Goal: Transaction & Acquisition: Purchase product/service

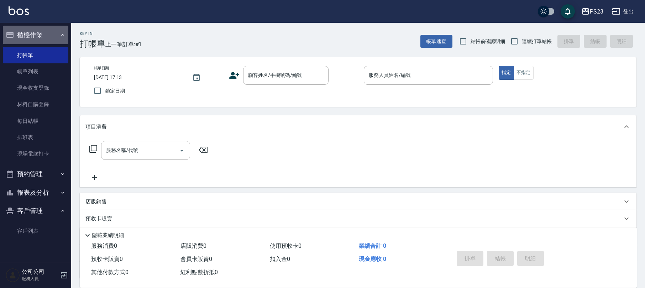
drag, startPoint x: 49, startPoint y: 26, endPoint x: 40, endPoint y: 36, distance: 13.9
click at [49, 27] on button "櫃檯作業" at bounding box center [35, 35] width 65 height 19
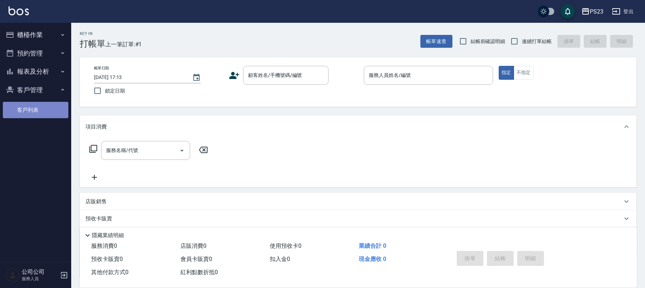
click at [49, 115] on link "客戶列表" at bounding box center [35, 110] width 65 height 16
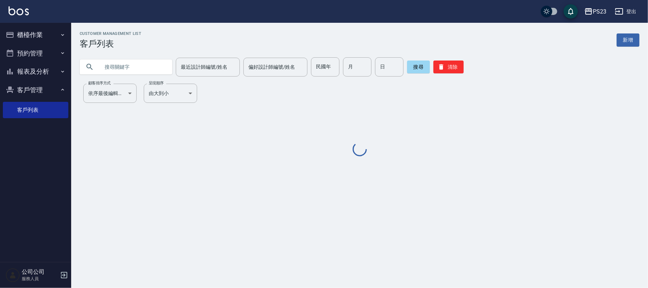
click at [127, 64] on input "text" at bounding box center [133, 66] width 67 height 19
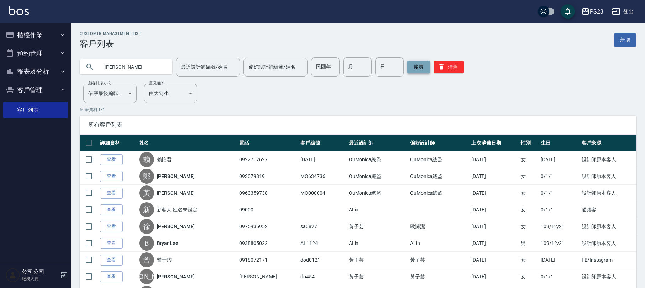
type input "趙家"
click at [414, 72] on button "搜尋" at bounding box center [418, 66] width 23 height 13
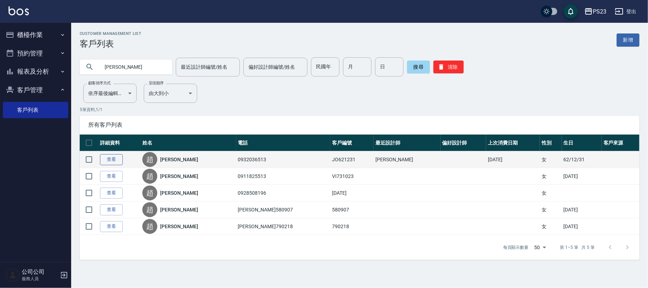
click at [116, 160] on link "查看" at bounding box center [111, 159] width 23 height 11
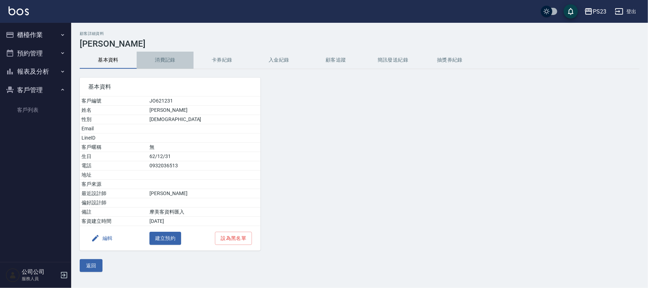
click at [165, 57] on button "消費記錄" at bounding box center [165, 60] width 57 height 17
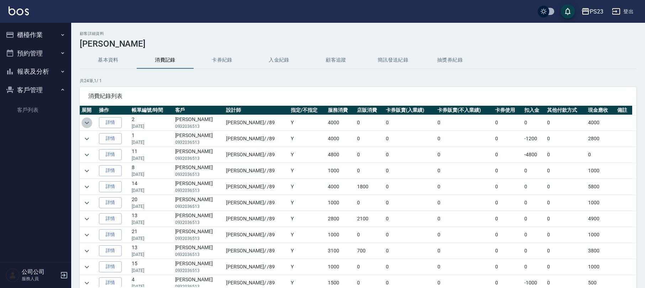
click at [86, 121] on icon "expand row" at bounding box center [87, 123] width 9 height 9
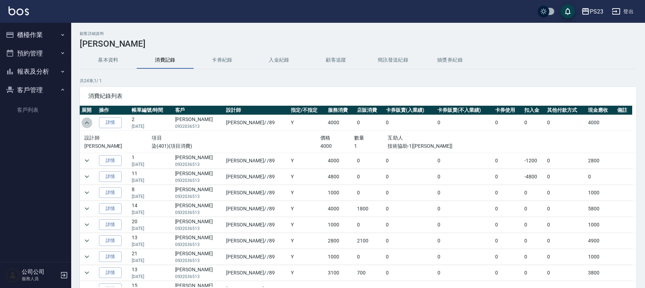
click at [86, 121] on icon "expand row" at bounding box center [87, 123] width 9 height 9
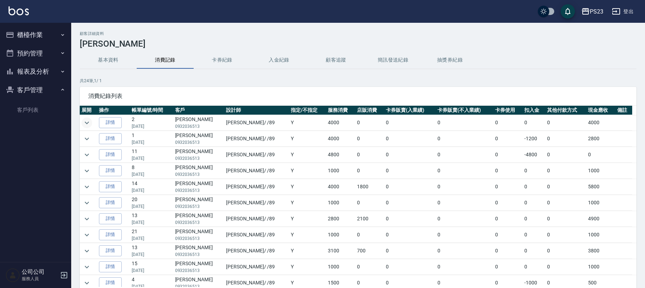
click at [37, 31] on button "櫃檯作業" at bounding box center [35, 35] width 65 height 19
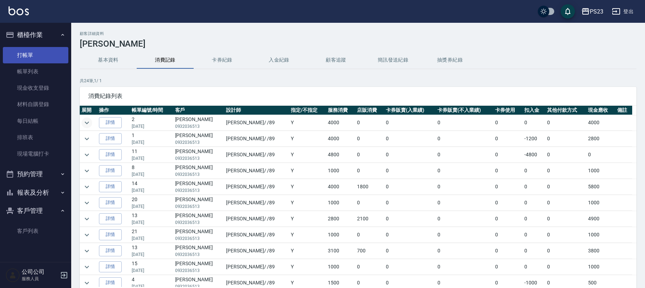
click at [23, 54] on link "打帳單" at bounding box center [35, 55] width 65 height 16
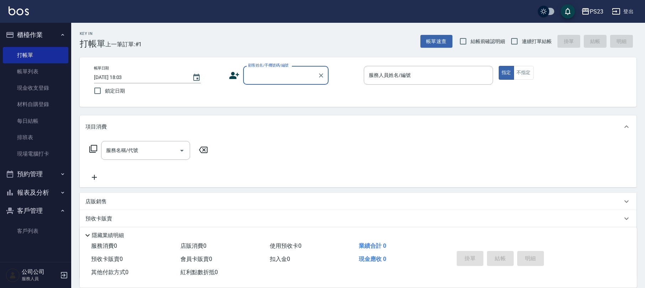
click at [41, 26] on button "櫃檯作業" at bounding box center [35, 35] width 65 height 19
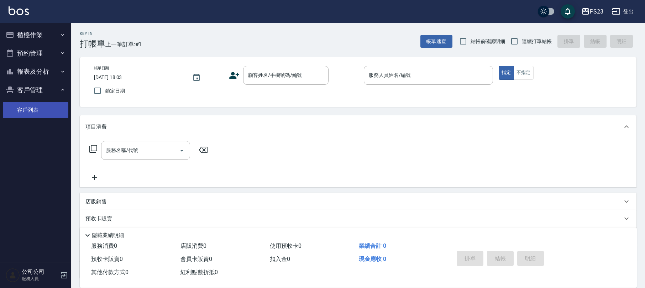
click at [34, 106] on link "客戶列表" at bounding box center [35, 110] width 65 height 16
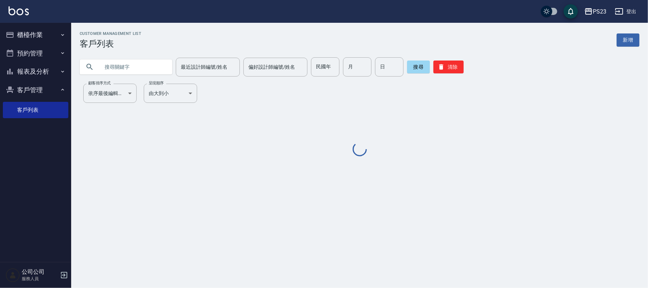
click at [120, 66] on input "text" at bounding box center [133, 66] width 67 height 19
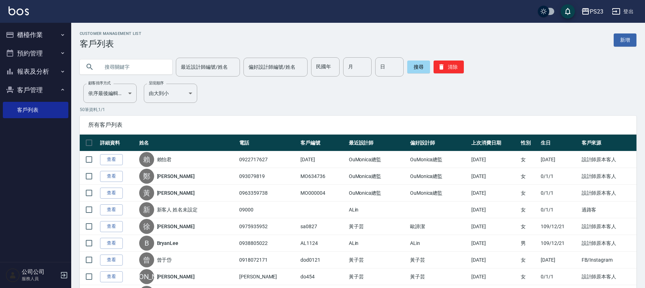
click at [35, 35] on button "櫃檯作業" at bounding box center [35, 35] width 65 height 19
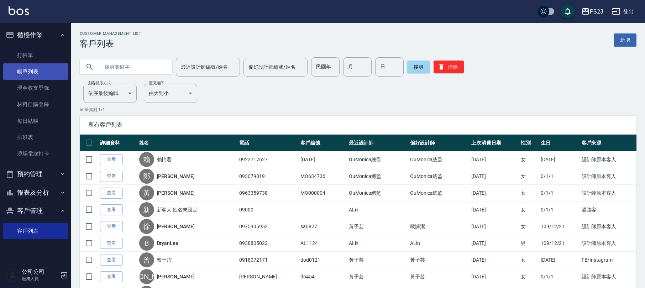
click at [27, 72] on link "帳單列表" at bounding box center [35, 71] width 65 height 16
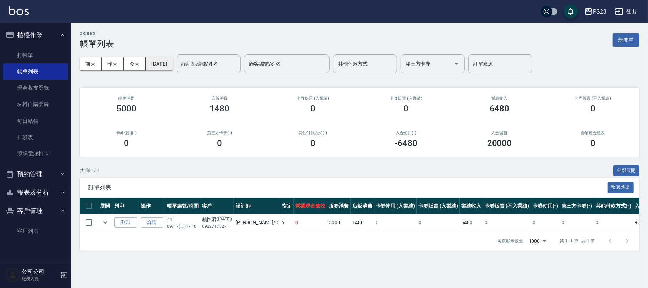
click at [170, 62] on button "2025/09/17" at bounding box center [159, 63] width 27 height 13
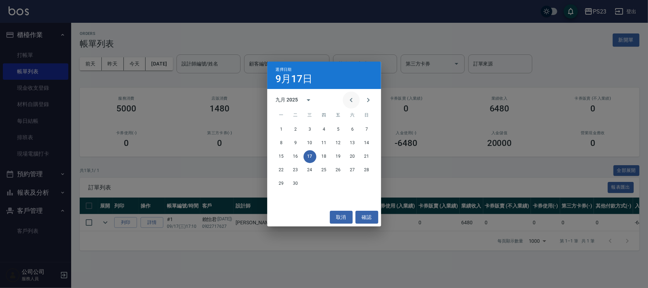
click at [352, 100] on icon "Previous month" at bounding box center [351, 100] width 9 height 9
click at [368, 152] on button "17" at bounding box center [367, 156] width 13 height 13
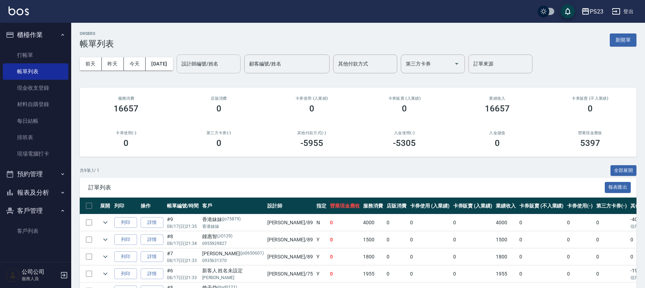
drag, startPoint x: 215, startPoint y: 53, endPoint x: 215, endPoint y: 57, distance: 4.3
click at [215, 56] on div "前天 昨天 今天 2025/08/17 設計師編號/姓名 設計師編號/姓名 顧客編號/姓名 顧客編號/姓名 其他付款方式 其他付款方式 第三方卡券 第三方卡券…" at bounding box center [358, 64] width 557 height 30
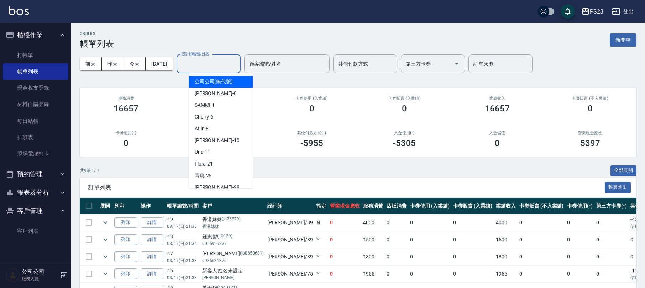
drag, startPoint x: 217, startPoint y: 58, endPoint x: 215, endPoint y: 63, distance: 5.3
click at [217, 62] on input "設計師編號/姓名" at bounding box center [209, 64] width 58 height 12
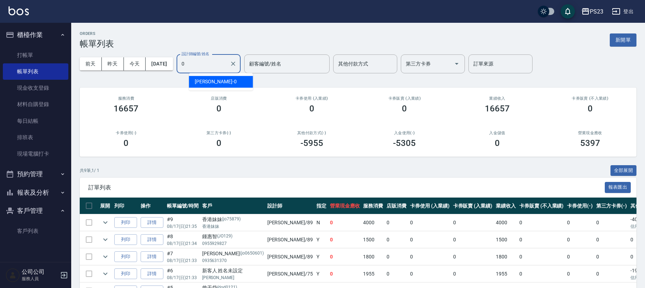
click at [208, 83] on span "Monica -0" at bounding box center [216, 81] width 42 height 7
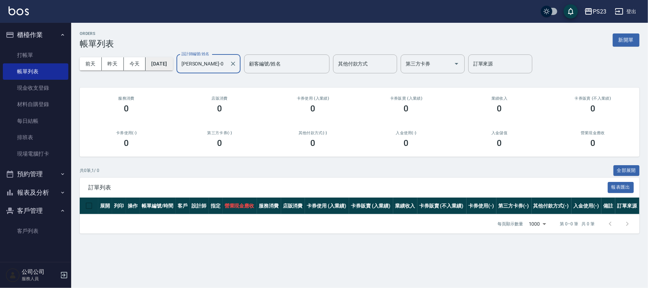
type input "Monica-0"
click at [173, 62] on button "2025/08/17" at bounding box center [159, 63] width 27 height 13
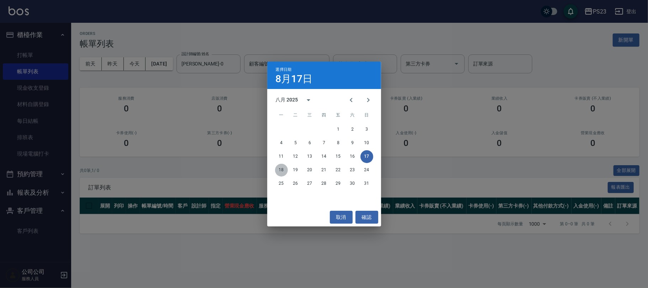
click at [280, 170] on button "18" at bounding box center [281, 170] width 13 height 13
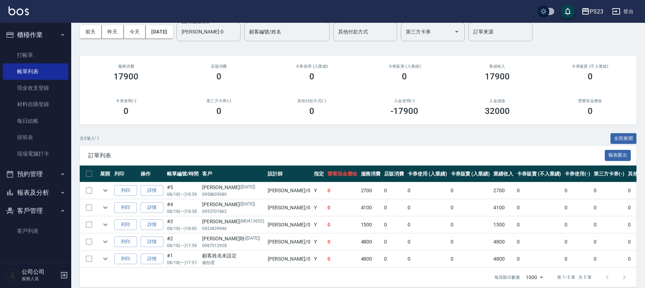
scroll to position [48, 0]
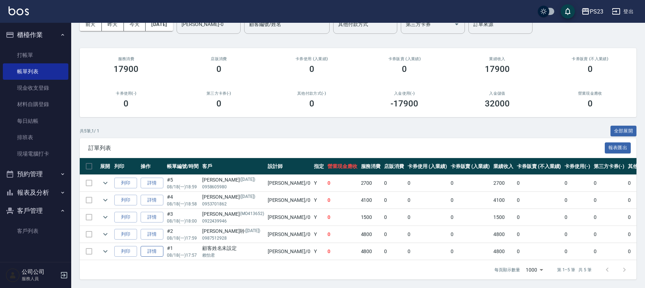
click at [153, 246] on link "詳情" at bounding box center [152, 251] width 23 height 11
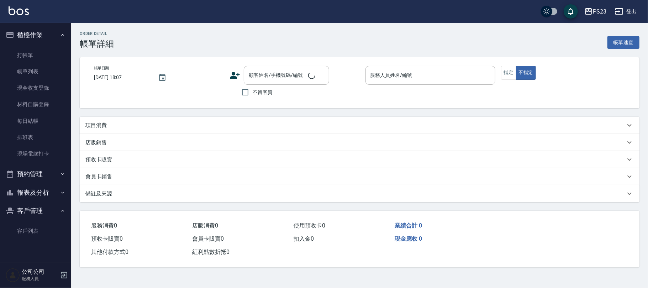
type input "2025/08/18 17:57"
type input "Monica-0"
type input "設計師原本客人"
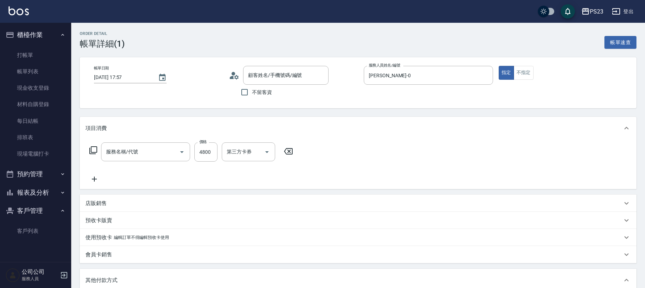
type input "套餐染A餐(409)"
type input "顧客姓名未設定/賴怡君/"
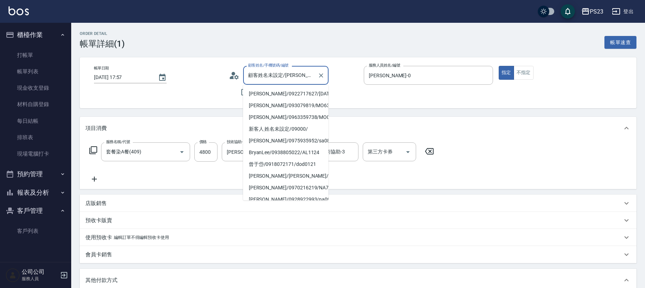
drag, startPoint x: 308, startPoint y: 76, endPoint x: 248, endPoint y: 75, distance: 59.4
click at [248, 75] on input "顧客姓名未設定/賴怡君/" at bounding box center [280, 75] width 68 height 12
click at [329, 51] on div "Order detail 帳單詳細 (1) 帳單速查 帳單日期 2025/08/18 17:57 顧客姓名/手機號碼/編號 顧客姓名未設定/賴怡君/ 顧客姓名…" at bounding box center [358, 254] width 574 height 463
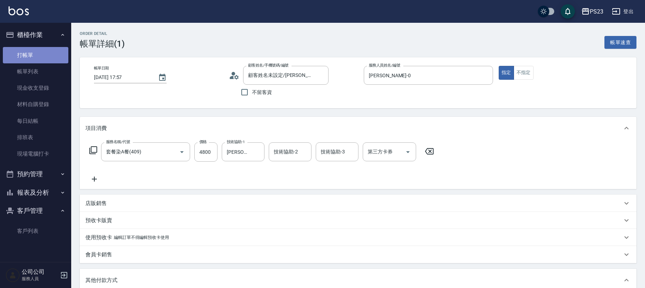
click at [13, 49] on link "打帳單" at bounding box center [35, 55] width 65 height 16
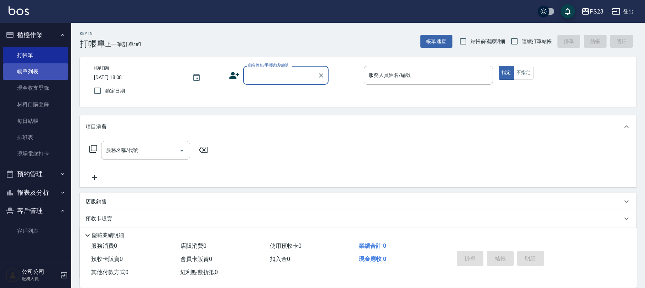
click at [32, 70] on link "帳單列表" at bounding box center [35, 71] width 65 height 16
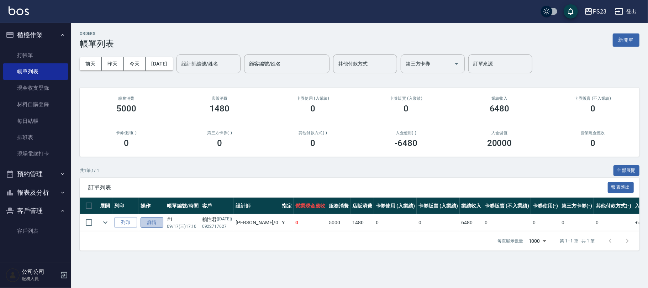
click at [149, 224] on link "詳情" at bounding box center [152, 222] width 23 height 11
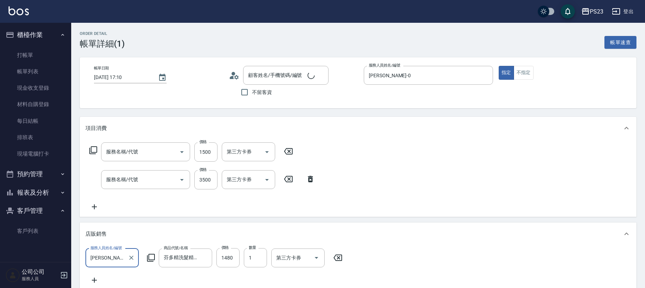
type input "2025/09/17 17:10"
type input "Monica-0"
type input "中草藥2000(628)"
type input "染(401)"
type input "賴怡君/0922717627/mo700113"
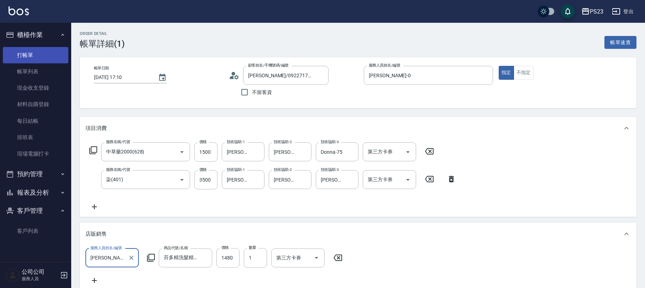
click at [27, 53] on link "打帳單" at bounding box center [35, 55] width 65 height 16
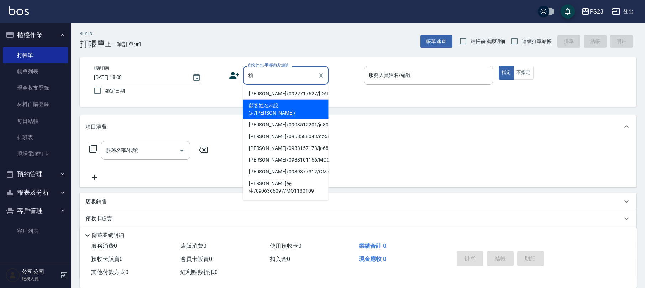
click at [311, 102] on li "顧客姓名未設定/賴怡君/" at bounding box center [285, 109] width 85 height 19
type input "顧客姓名未設定/賴怡君/"
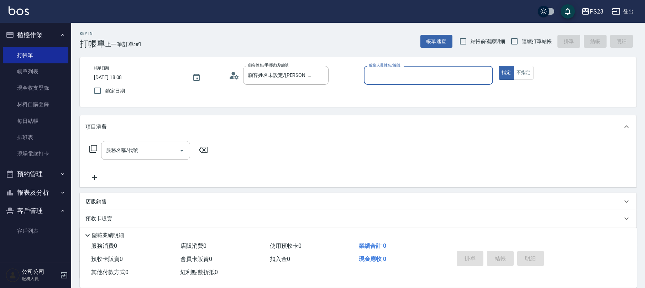
type input "Monica-0"
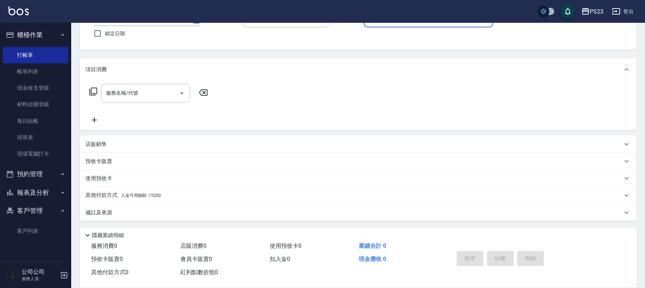
click at [138, 191] on p "其他付款方式 入金可用餘額: 15200" at bounding box center [122, 195] width 75 height 8
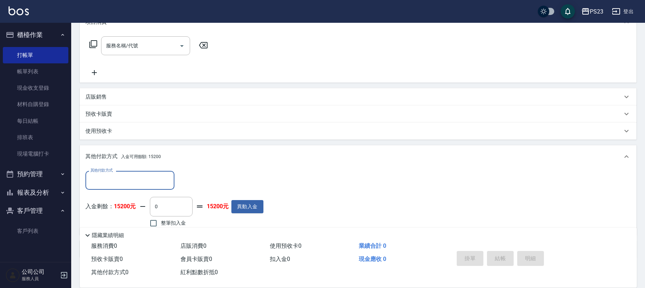
scroll to position [10, 0]
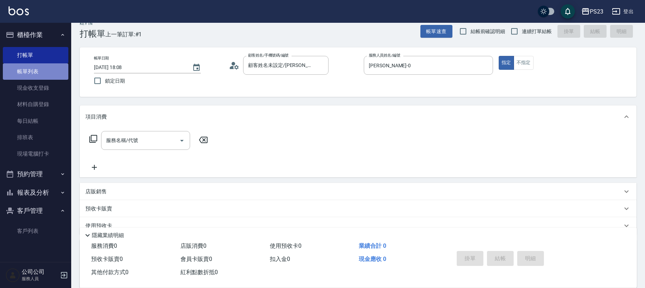
click at [27, 70] on link "帳單列表" at bounding box center [35, 71] width 65 height 16
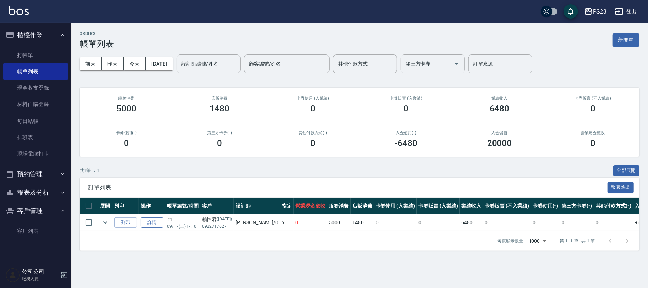
click at [157, 220] on link "詳情" at bounding box center [152, 222] width 23 height 11
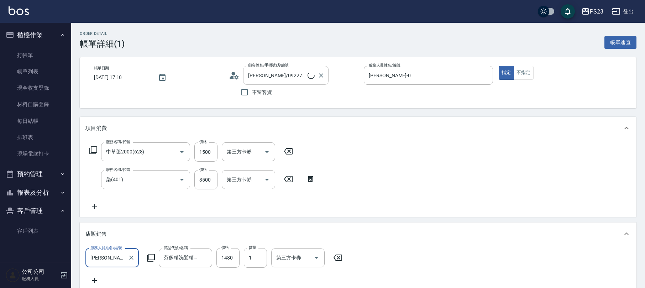
type input "賴怡君/0922717627/mo700113"
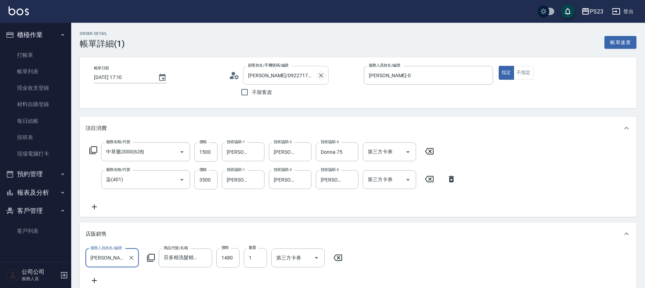
click at [319, 76] on icon "Clear" at bounding box center [320, 75] width 7 height 7
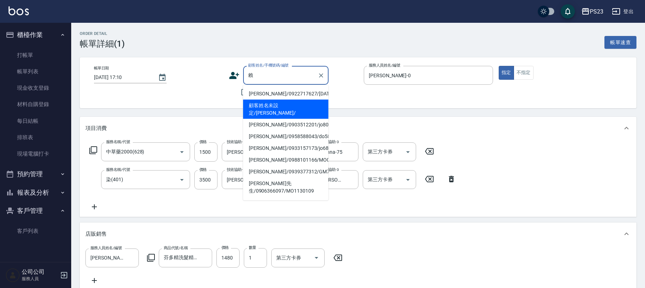
click at [284, 106] on li "顧客姓名未設定/賴怡君/" at bounding box center [285, 109] width 85 height 19
type input "顧客姓名未設定/賴怡君/"
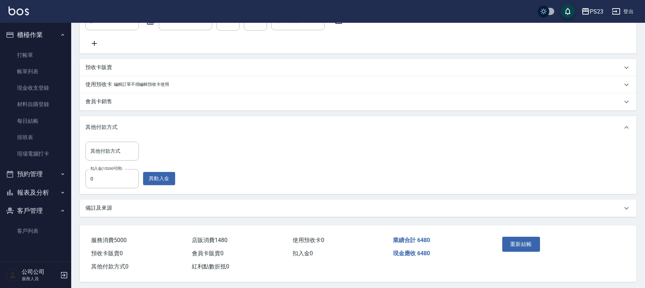
scroll to position [248, 0]
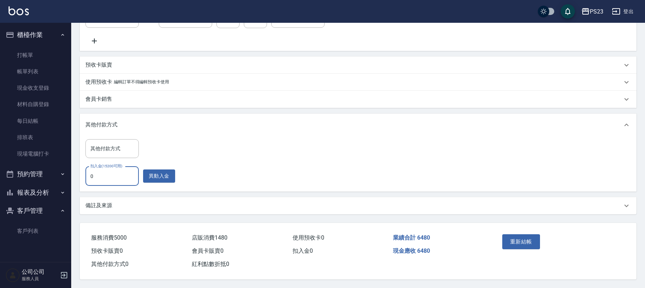
click at [89, 172] on input "0" at bounding box center [111, 176] width 53 height 19
type input "6480"
click at [517, 234] on button "重新結帳" at bounding box center [521, 241] width 38 height 15
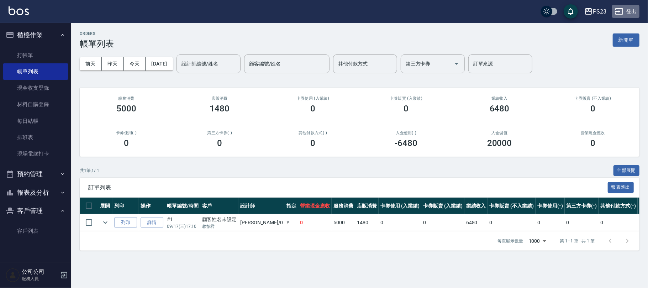
click at [626, 10] on button "登出" at bounding box center [625, 11] width 27 height 13
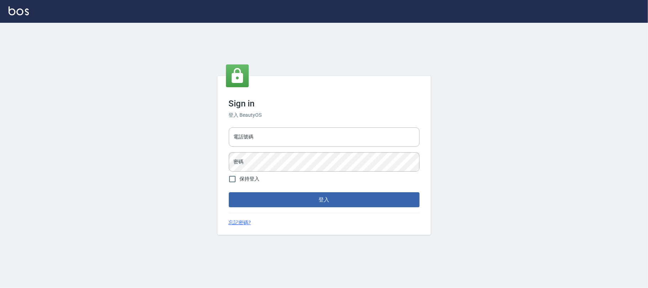
click at [257, 116] on h6 "登入 BeautyOS" at bounding box center [324, 114] width 191 height 7
click at [249, 132] on input "電話號碼" at bounding box center [324, 136] width 191 height 19
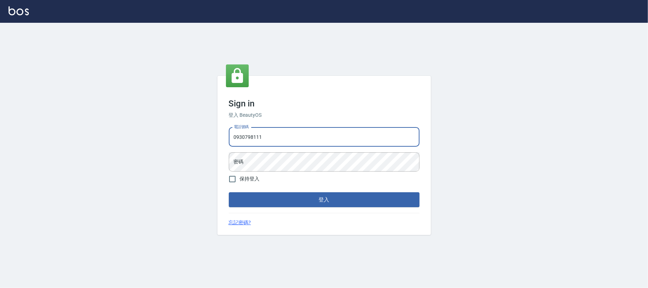
type input "0930798111"
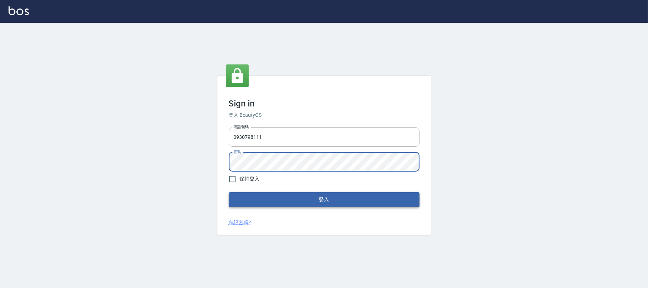
click at [307, 199] on button "登入" at bounding box center [324, 199] width 191 height 15
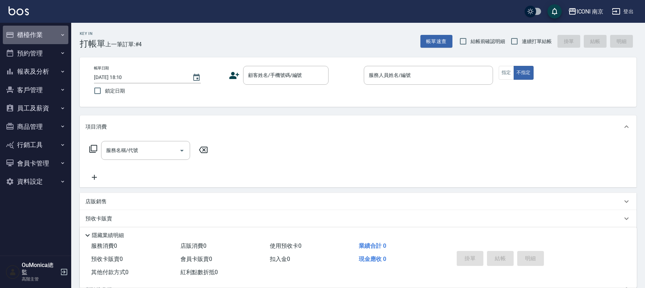
click at [40, 36] on button "櫃檯作業" at bounding box center [35, 35] width 65 height 19
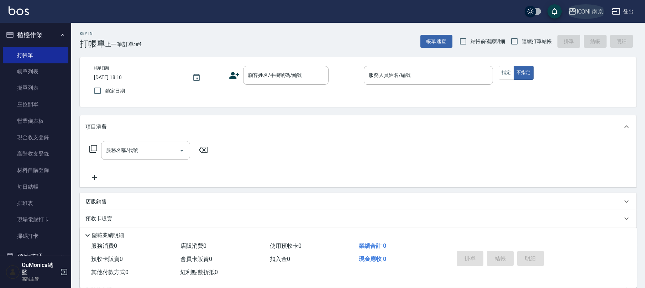
click at [598, 9] on div "ICONI 南京" at bounding box center [590, 11] width 27 height 9
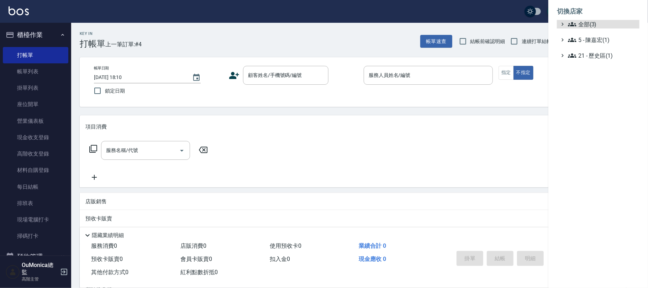
click at [598, 46] on ul "全部(3) 5 - 陳嘉宏(1) 21 - 歷史區(1)" at bounding box center [598, 40] width 83 height 40
click at [599, 42] on span "5 - 陳嘉宏(1)" at bounding box center [602, 40] width 69 height 9
click at [595, 47] on span "5.02 - 歐芷辰(2)" at bounding box center [606, 48] width 62 height 9
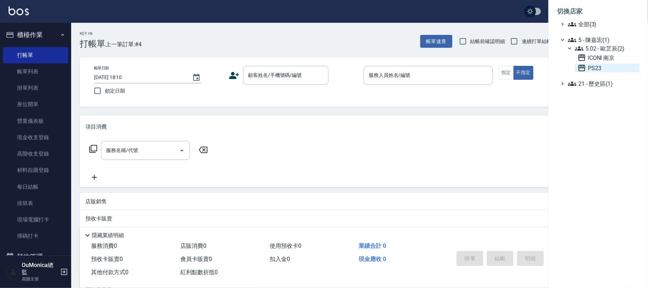
click at [589, 68] on span "PS23" at bounding box center [607, 68] width 59 height 9
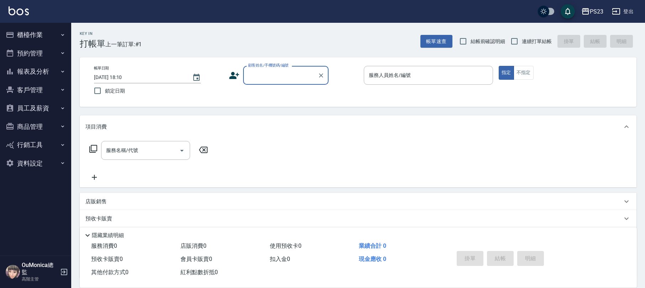
click at [37, 85] on button "客戶管理" at bounding box center [35, 90] width 65 height 19
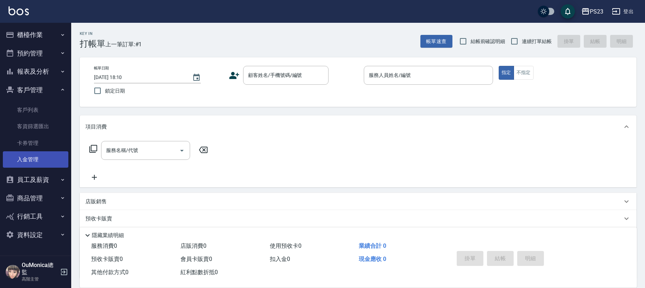
click at [46, 156] on link "入金管理" at bounding box center [35, 159] width 65 height 16
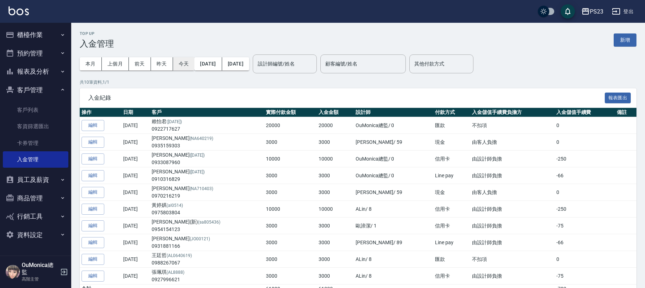
click at [180, 62] on button "今天" at bounding box center [184, 63] width 22 height 13
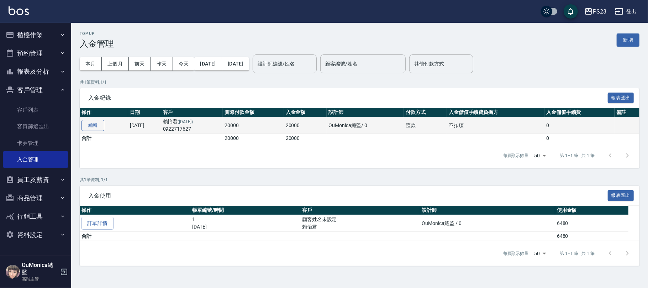
click at [91, 120] on button "編輯" at bounding box center [92, 125] width 23 height 11
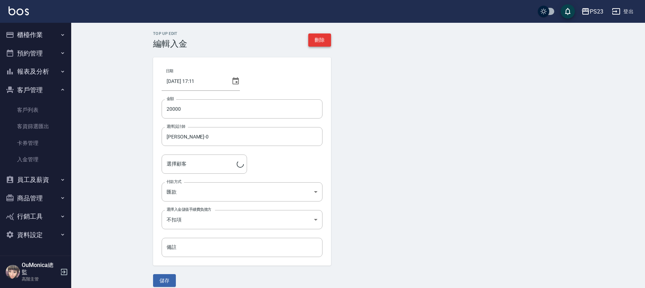
type input "賴怡君/0922717627/mo700113"
click at [326, 40] on button "刪除" at bounding box center [319, 39] width 23 height 13
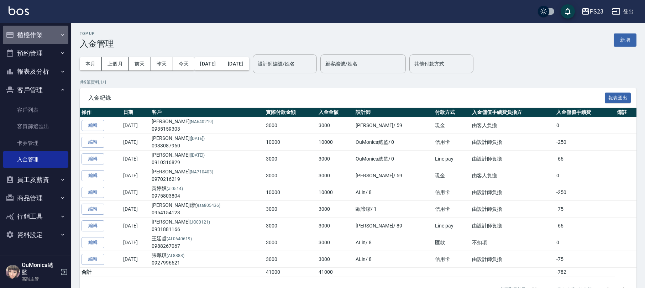
click at [28, 35] on button "櫃檯作業" at bounding box center [35, 35] width 65 height 19
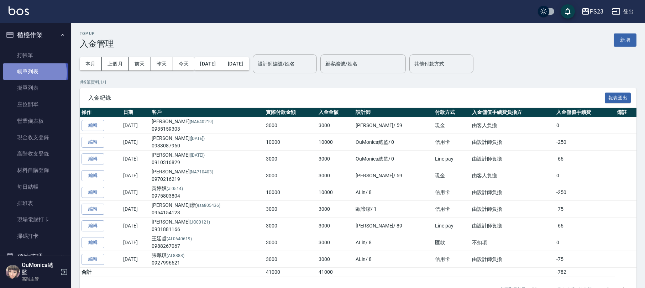
click at [33, 73] on link "帳單列表" at bounding box center [35, 71] width 65 height 16
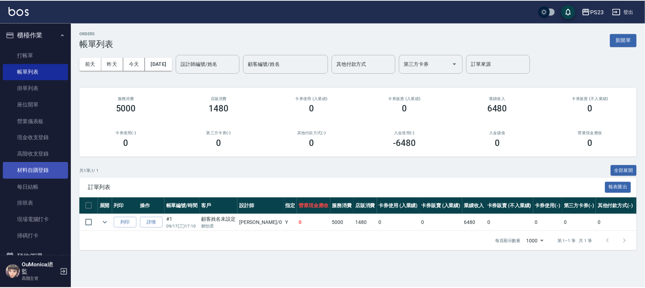
scroll to position [95, 0]
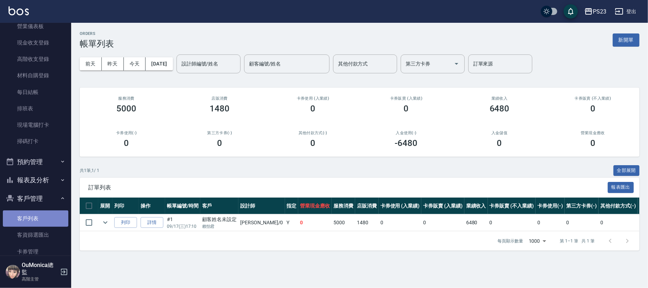
click at [48, 221] on link "客戶列表" at bounding box center [35, 218] width 65 height 16
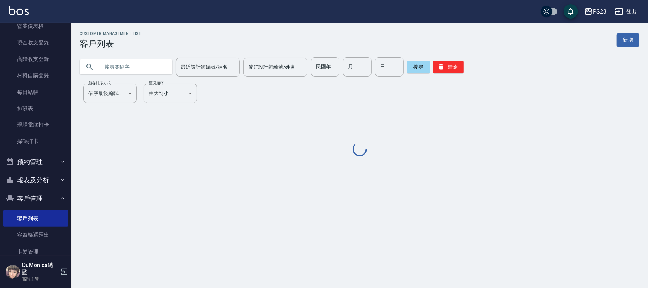
click at [127, 72] on input "text" at bounding box center [133, 66] width 67 height 19
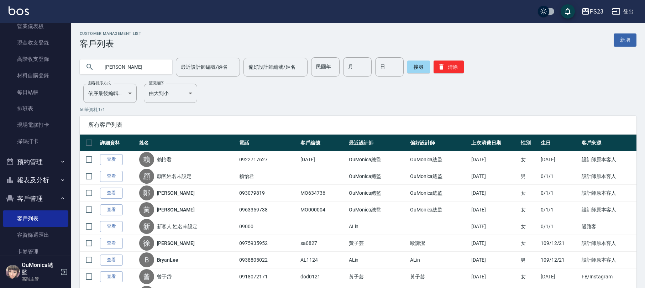
type input "賴怡"
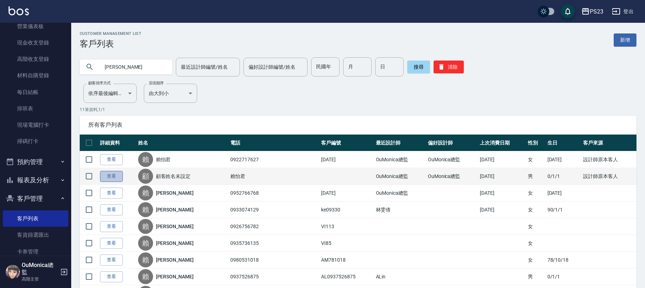
click at [115, 177] on link "查看" at bounding box center [111, 176] width 23 height 11
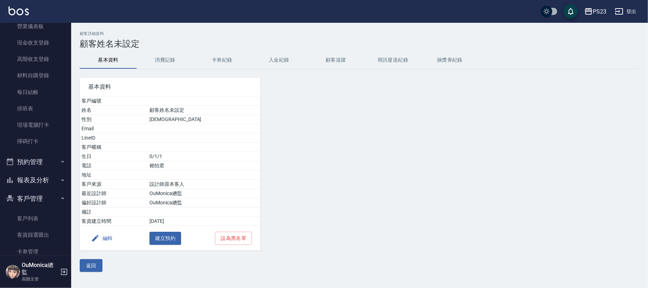
click at [113, 240] on button "編輯" at bounding box center [101, 238] width 27 height 13
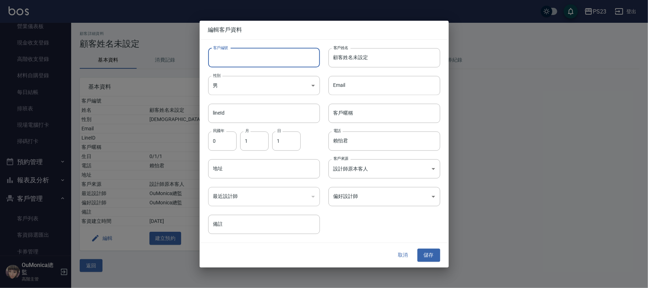
click at [246, 52] on input "客戶編號" at bounding box center [264, 57] width 112 height 19
click at [403, 258] on button "取消" at bounding box center [403, 255] width 23 height 13
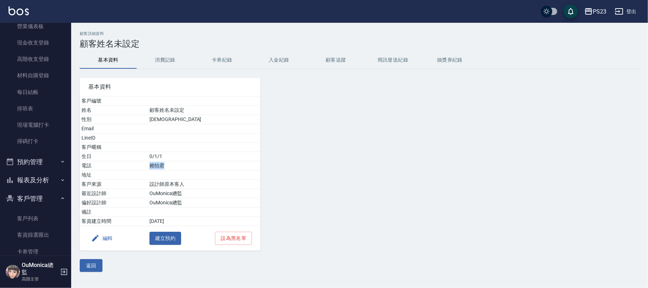
drag, startPoint x: 185, startPoint y: 168, endPoint x: 167, endPoint y: 169, distance: 18.6
click at [167, 169] on td "賴怡君" at bounding box center [204, 165] width 113 height 9
copy td "賴怡君"
click at [32, 214] on link "客戶列表" at bounding box center [35, 218] width 65 height 16
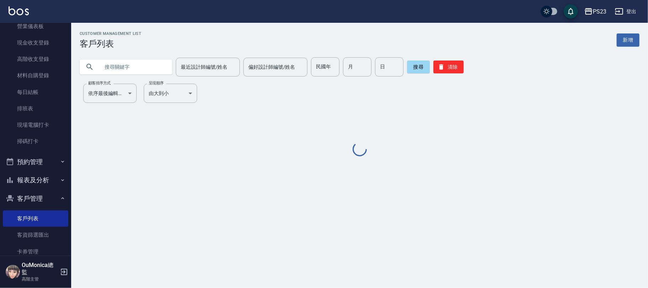
click at [113, 64] on input "text" at bounding box center [133, 66] width 67 height 19
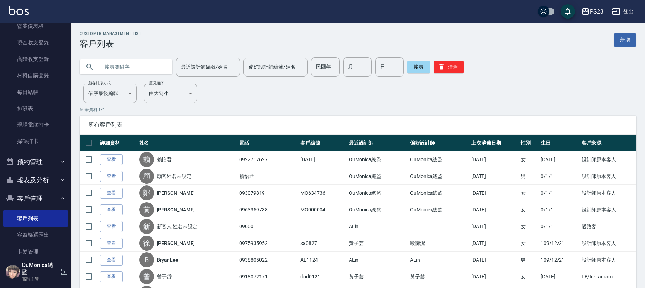
paste input "賴怡君"
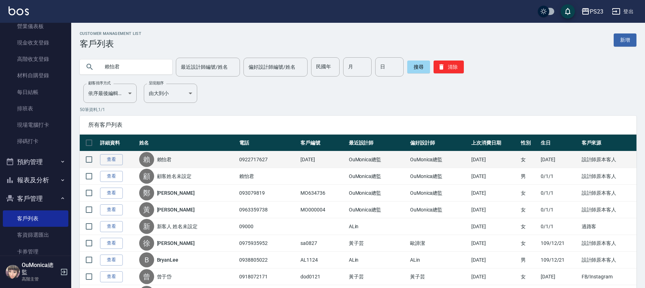
type input "賴怡君"
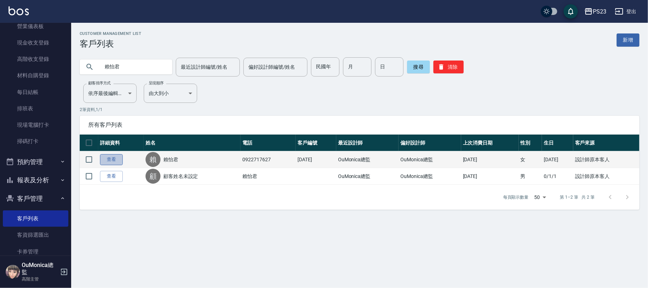
click at [107, 159] on link "查看" at bounding box center [111, 159] width 23 height 11
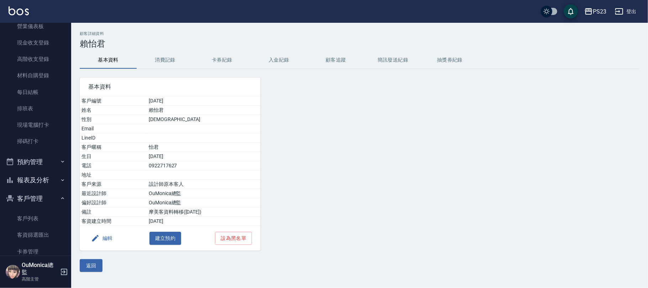
click at [161, 60] on button "消費記錄" at bounding box center [165, 60] width 57 height 17
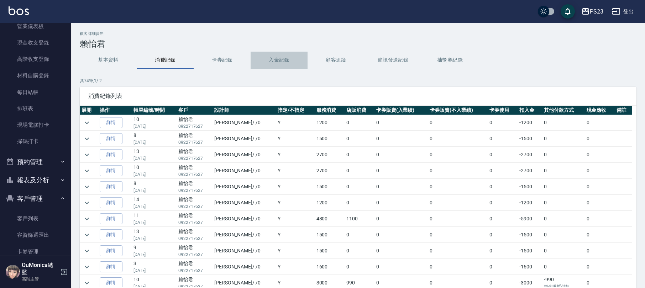
click at [287, 63] on button "入金紀錄" at bounding box center [279, 60] width 57 height 17
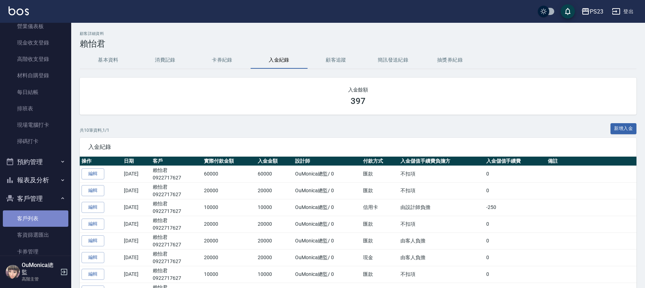
click at [36, 219] on link "客戶列表" at bounding box center [35, 218] width 65 height 16
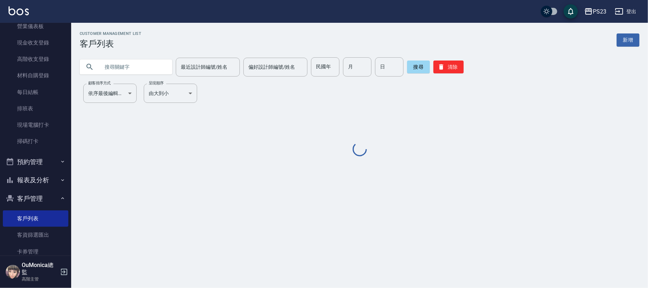
click at [112, 68] on input "text" at bounding box center [133, 66] width 67 height 19
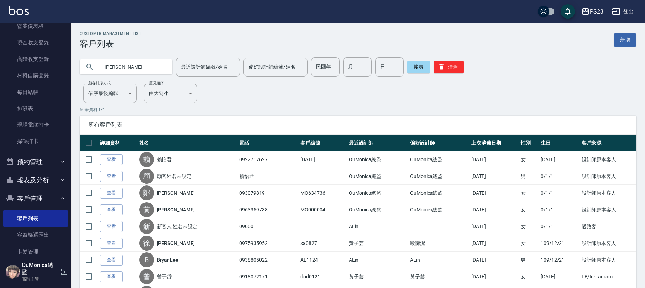
type input "賴怡"
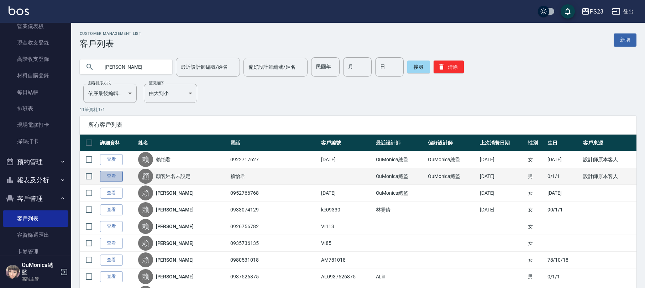
click at [105, 174] on link "查看" at bounding box center [111, 176] width 23 height 11
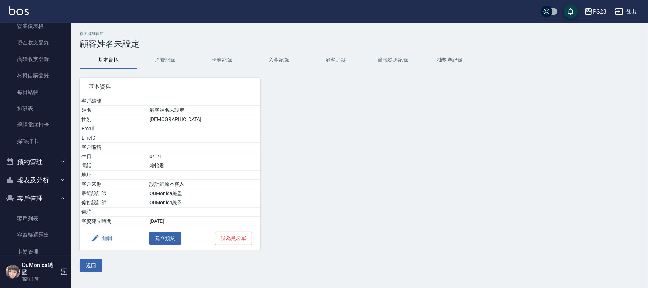
click at [105, 243] on button "編輯" at bounding box center [101, 238] width 27 height 13
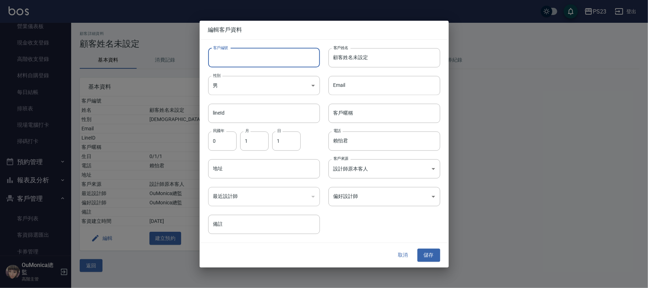
click at [234, 56] on input "客戶編號" at bounding box center [264, 57] width 112 height 19
type input "092215465"
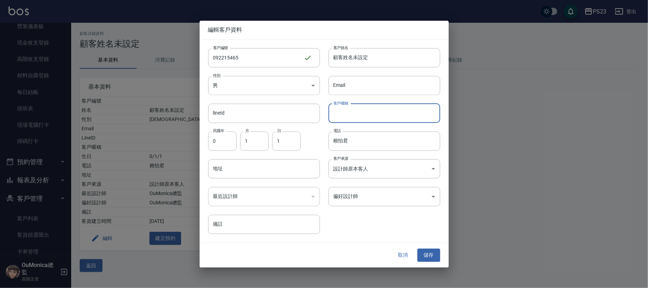
click at [363, 112] on input "客戶暱稱" at bounding box center [384, 113] width 112 height 19
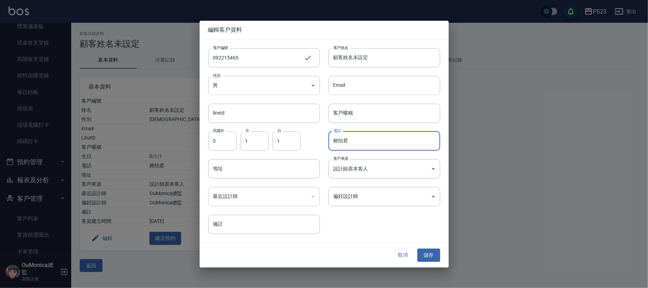
drag, startPoint x: 351, startPoint y: 144, endPoint x: 322, endPoint y: 146, distance: 29.3
click at [322, 146] on div "電話 賴怡君 電話" at bounding box center [380, 137] width 120 height 28
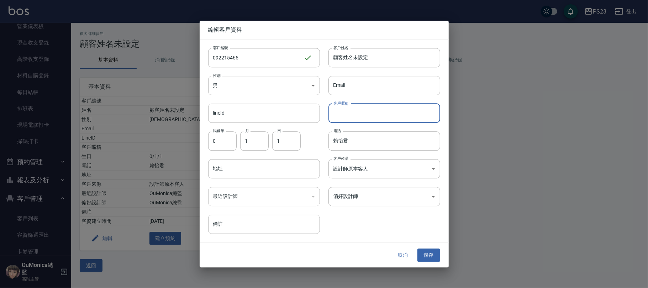
click at [352, 110] on input "客戶暱稱" at bounding box center [384, 113] width 112 height 19
paste input "賴怡君"
click at [357, 113] on input "賴怡君" at bounding box center [384, 113] width 112 height 19
type input "賴怡君新"
click at [421, 249] on button "儲存" at bounding box center [428, 255] width 23 height 13
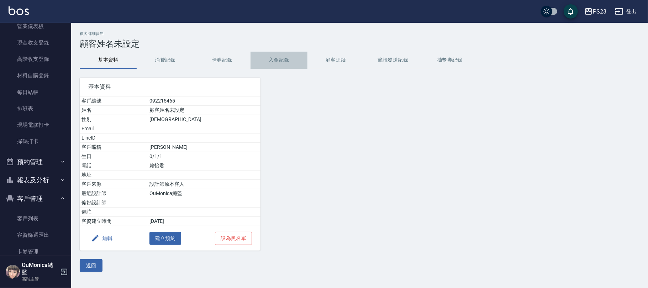
click at [279, 53] on button "入金紀錄" at bounding box center [279, 60] width 57 height 17
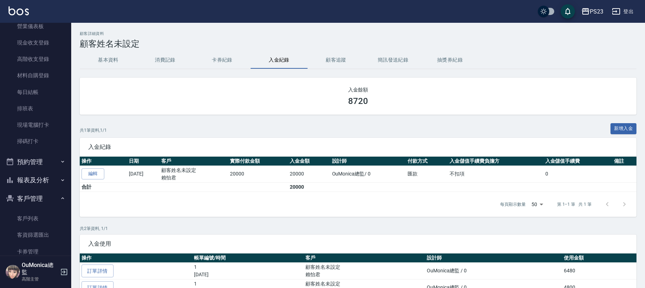
click at [108, 59] on button "基本資料" at bounding box center [108, 60] width 57 height 17
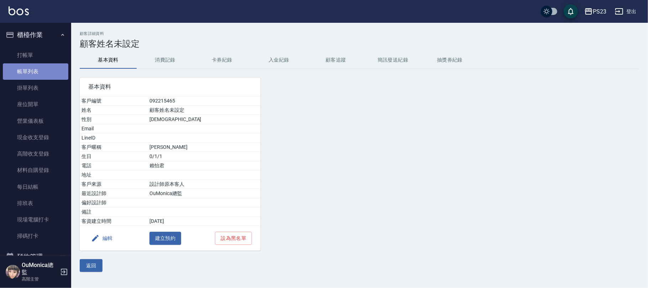
click at [37, 64] on link "帳單列表" at bounding box center [35, 71] width 65 height 16
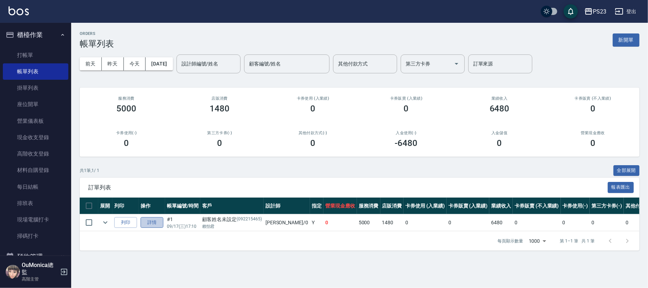
click at [148, 219] on link "詳情" at bounding box center [152, 222] width 23 height 11
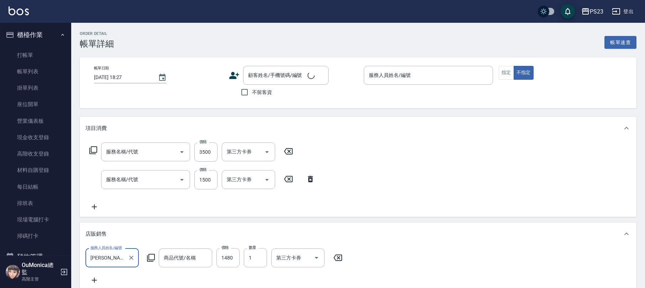
type input "染(401)"
type input "中草藥2000(628)"
type input "芬多精洗髮精-1000ml-$1480"
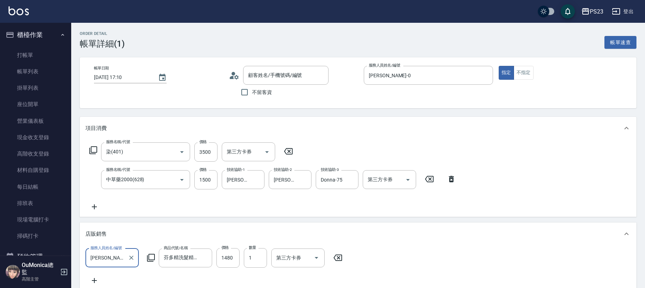
type input "2025/09/17 17:10"
type input "Monica-0"
type input "顧客姓名未設定/賴怡君/092215465"
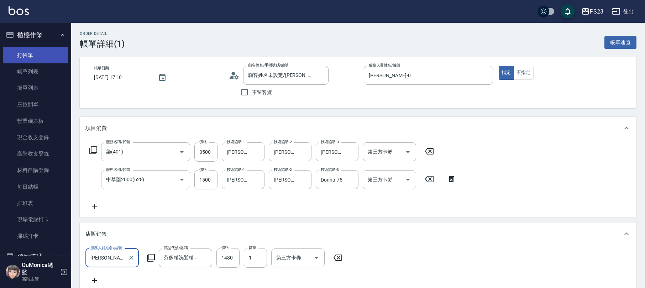
click at [35, 56] on link "打帳單" at bounding box center [35, 55] width 65 height 16
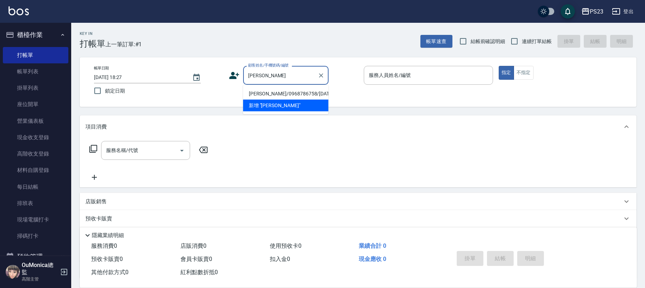
click at [288, 90] on li "楊琴梅/0968786758/MO560413" at bounding box center [285, 94] width 85 height 12
type input "楊琴梅/0968786758/MO560413"
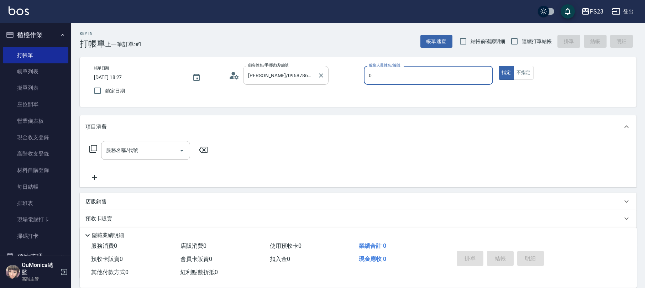
type input "Monica-0"
type button "true"
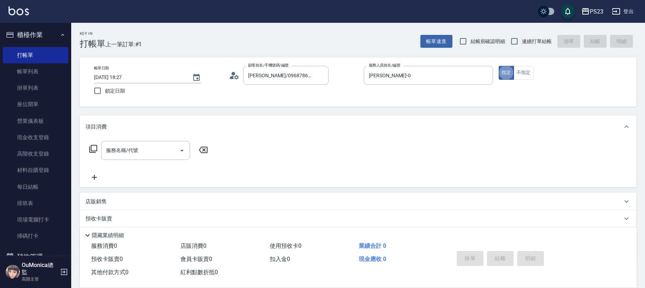
click at [94, 149] on icon at bounding box center [93, 148] width 9 height 9
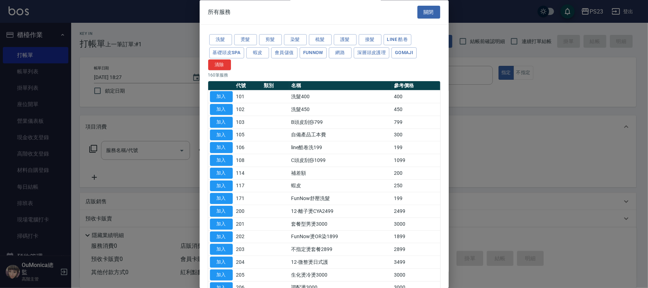
click at [223, 35] on button "洗髮" at bounding box center [220, 40] width 23 height 11
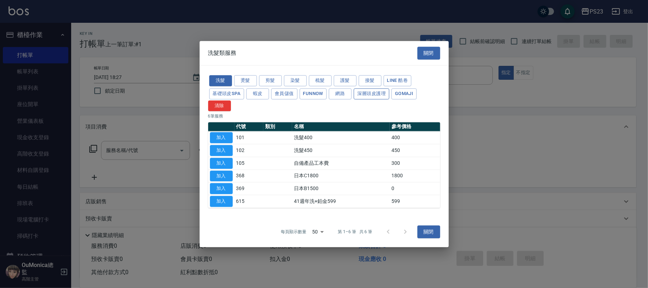
click at [372, 92] on button "深層頭皮護理" at bounding box center [372, 93] width 36 height 11
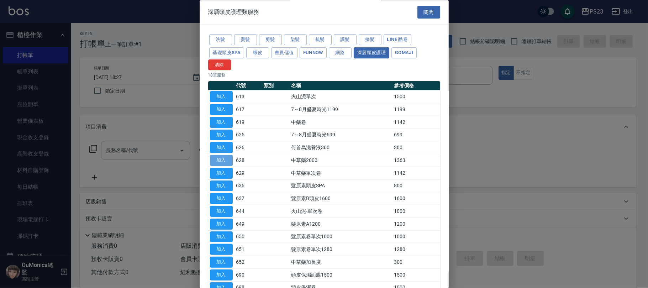
click at [223, 162] on button "加入" at bounding box center [221, 160] width 23 height 11
type input "中草藥2000(628)"
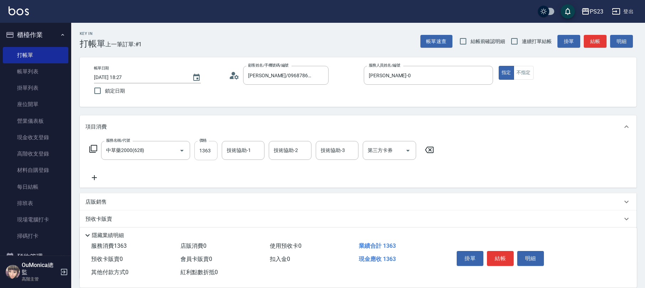
click at [208, 152] on input "1363" at bounding box center [205, 150] width 23 height 19
type input "1500"
type input "Monica-0"
type input "Nanako-59"
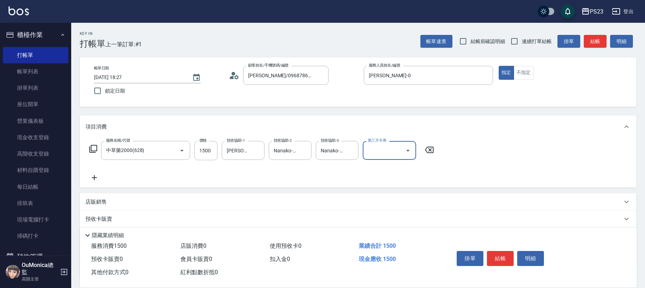
scroll to position [57, 0]
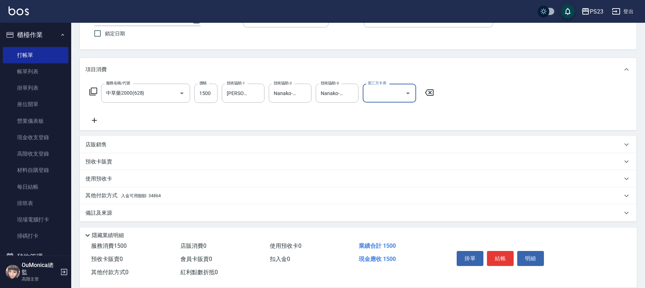
click at [141, 200] on div "其他付款方式 入金可用餘額: 34864" at bounding box center [358, 195] width 557 height 17
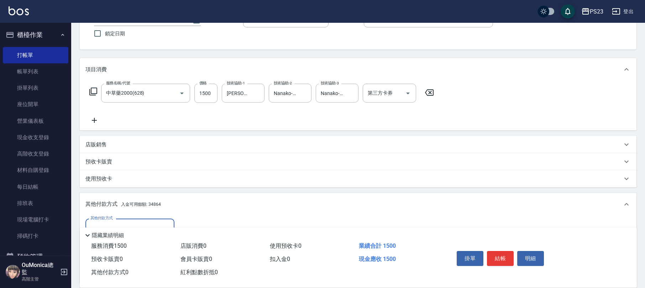
scroll to position [141, 0]
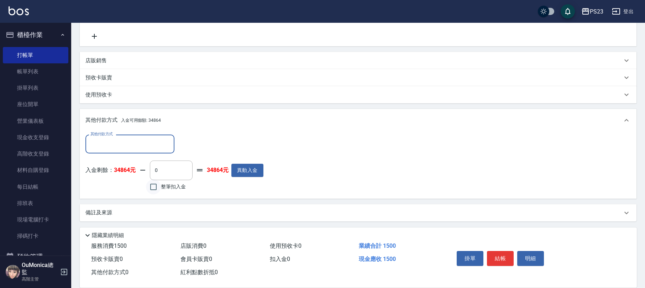
click at [148, 189] on input "整筆扣入金" at bounding box center [153, 186] width 15 height 15
checkbox input "true"
type input "1500"
click at [148, 187] on input "整筆扣入金" at bounding box center [153, 186] width 15 height 15
checkbox input "false"
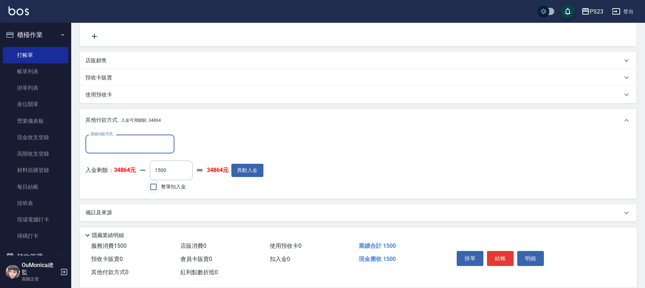
type input "0"
click at [148, 187] on input "整筆扣入金" at bounding box center [153, 186] width 15 height 15
checkbox input "true"
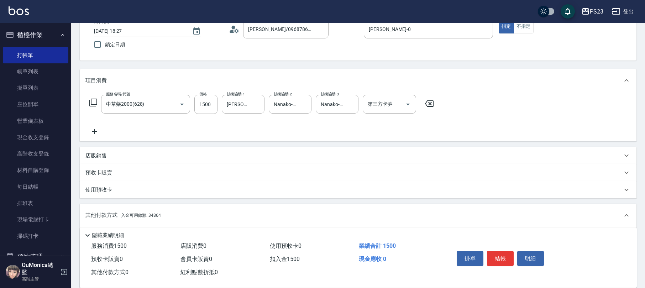
scroll to position [0, 0]
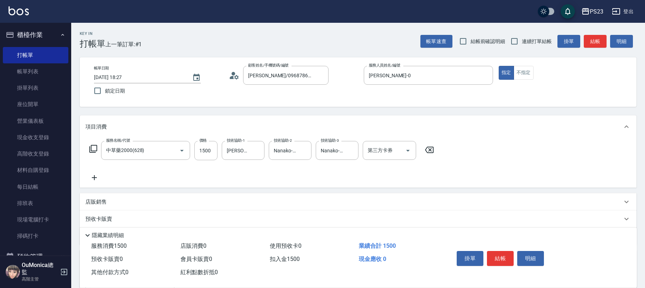
click at [93, 144] on div "服務名稱/代號 中草藥2000(628) 服務名稱/代號 價格 1500 價格 技術協助-1 Monica-0 技術協助-1 技術協助-2 Nanako-59…" at bounding box center [261, 150] width 353 height 19
click at [91, 148] on icon at bounding box center [93, 149] width 8 height 8
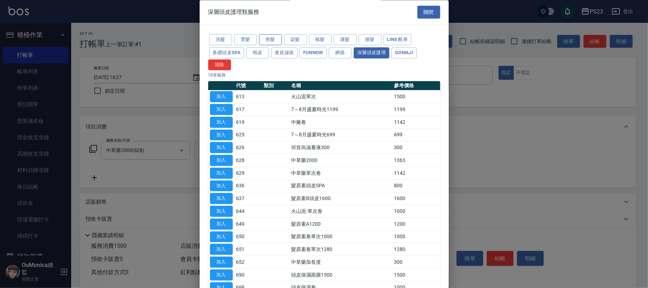
click at [269, 41] on button "剪髮" at bounding box center [270, 40] width 23 height 11
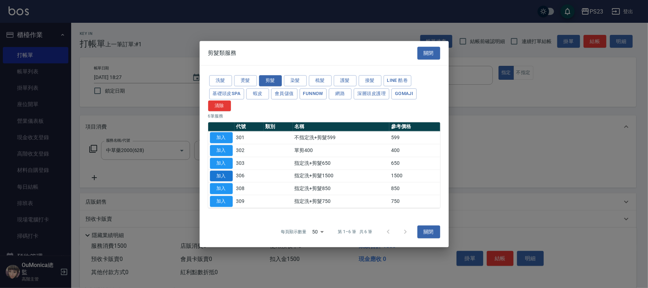
click at [224, 175] on button "加入" at bounding box center [221, 175] width 23 height 11
type input "0"
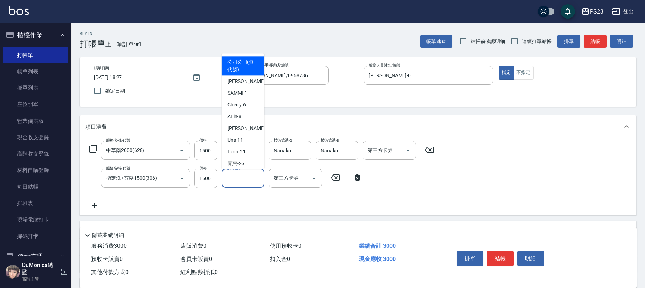
click at [255, 177] on input "技術協助-1" at bounding box center [243, 178] width 36 height 12
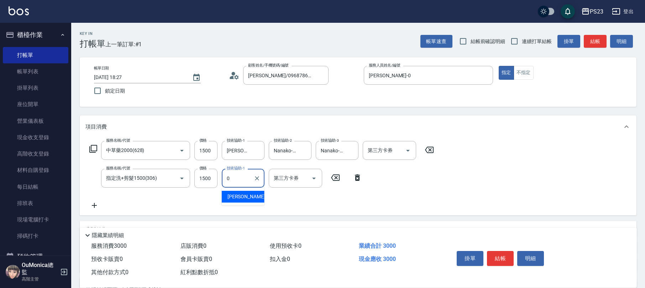
type input "Monica-0"
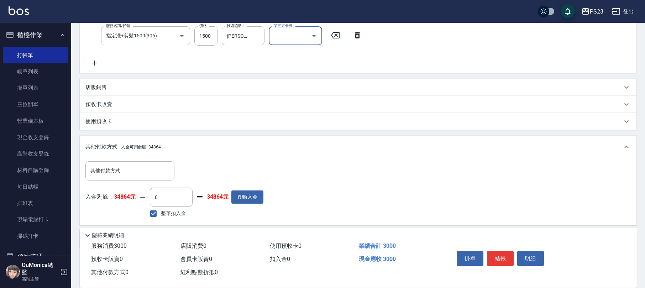
scroll to position [169, 0]
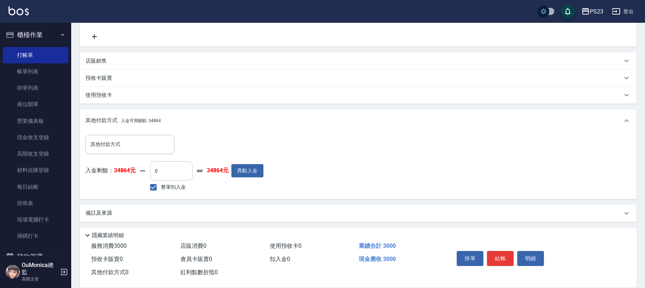
click at [152, 171] on input "0" at bounding box center [171, 170] width 43 height 19
click at [152, 189] on input "整筆扣入金" at bounding box center [153, 187] width 15 height 15
checkbox input "true"
type input "3000"
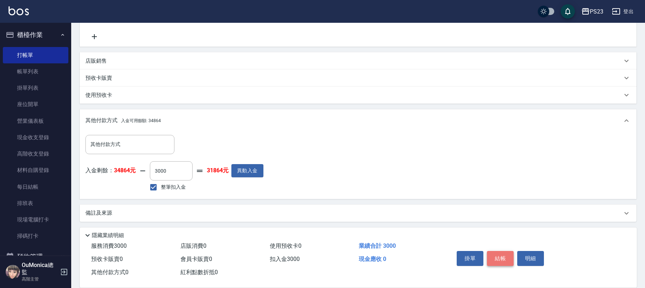
click at [500, 254] on button "結帳" at bounding box center [500, 258] width 27 height 15
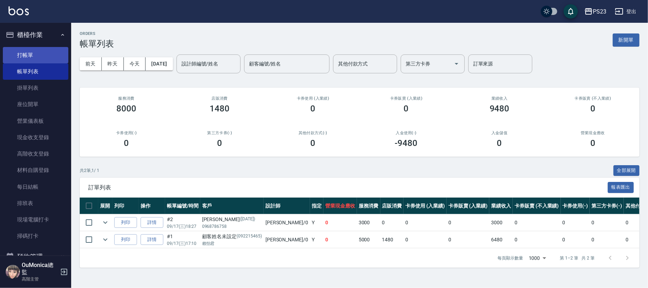
click at [47, 53] on link "打帳單" at bounding box center [35, 55] width 65 height 16
